Goal: Download file/media

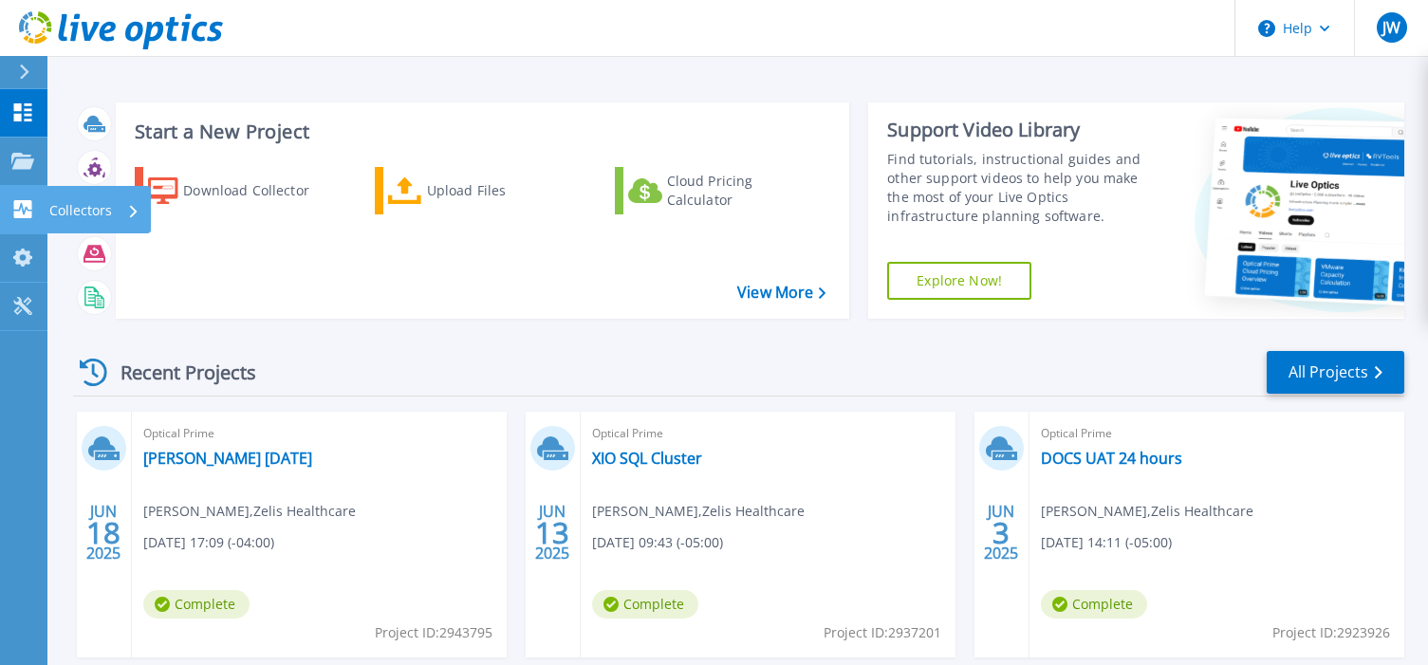
click at [84, 206] on p "Collectors" at bounding box center [80, 210] width 63 height 49
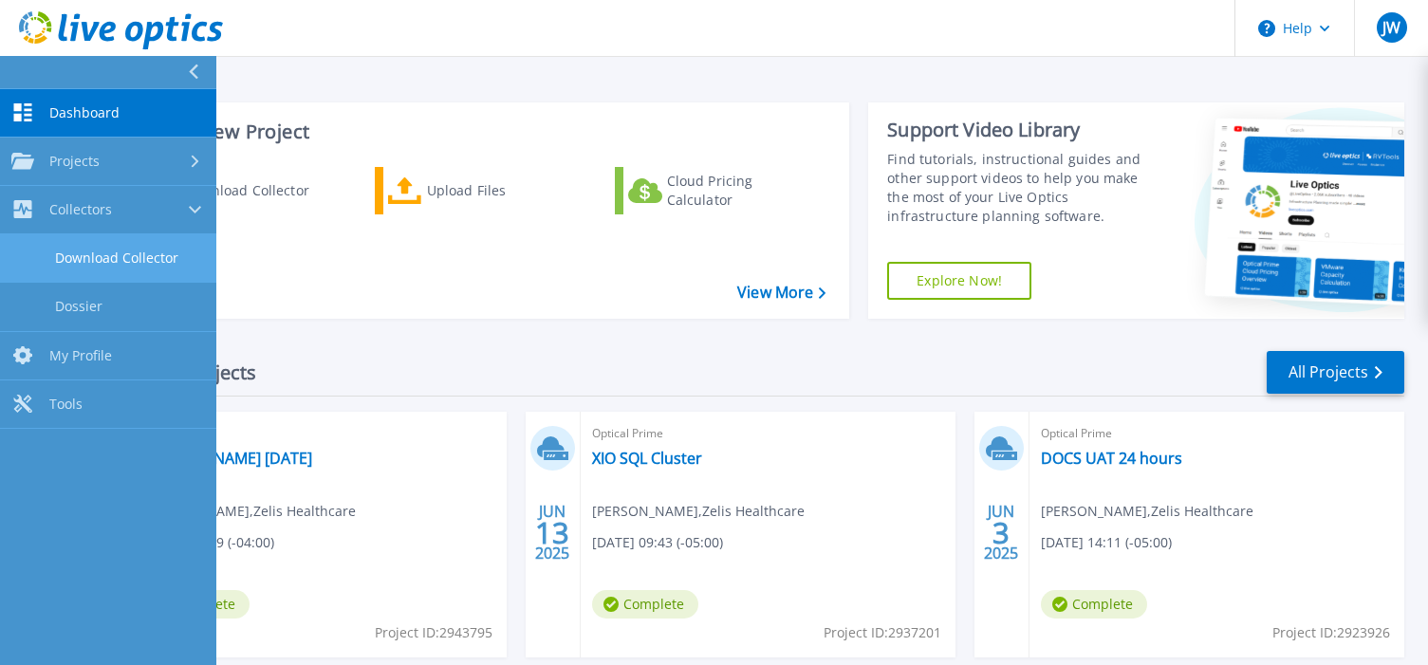
click at [130, 256] on link "Download Collector" at bounding box center [108, 258] width 216 height 48
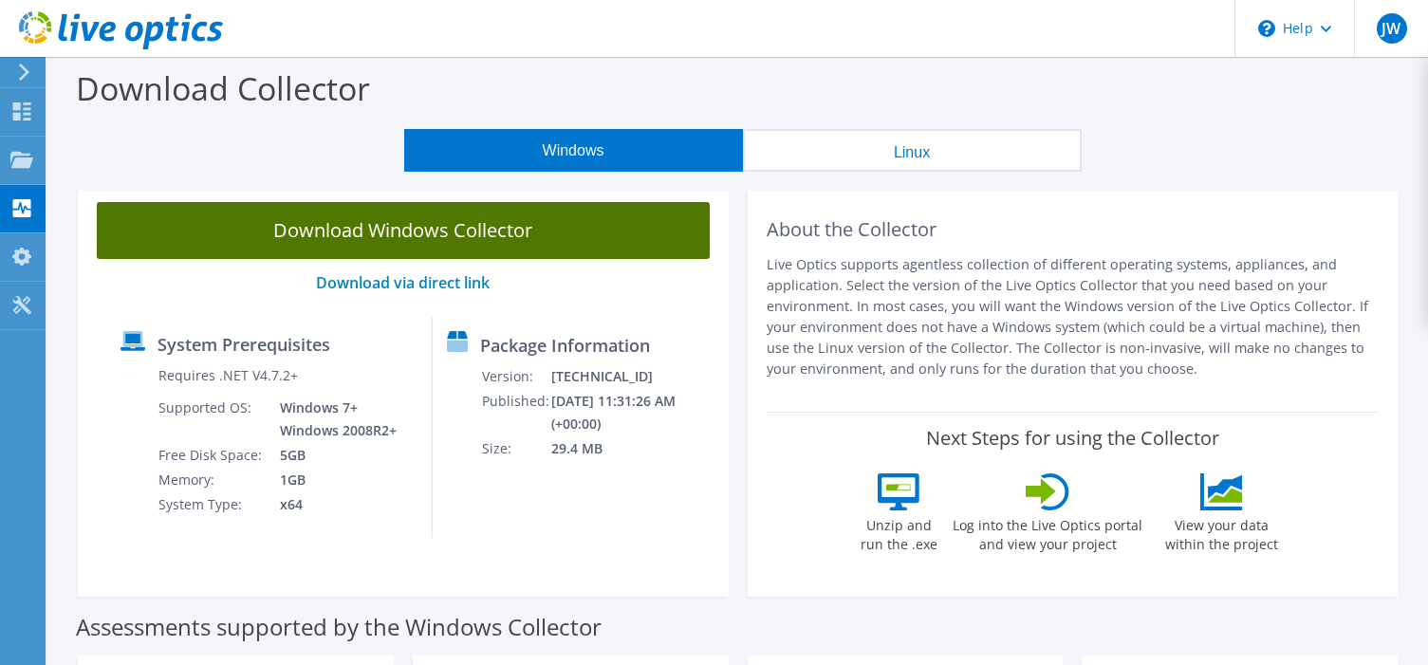
click at [514, 235] on link "Download Windows Collector" at bounding box center [403, 230] width 613 height 57
